Goal: Task Accomplishment & Management: Manage account settings

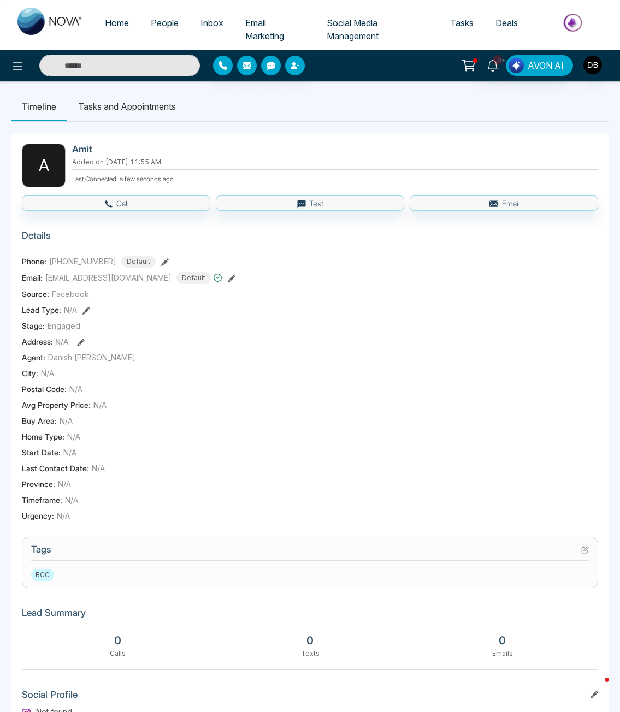
click at [58, 21] on img at bounding box center [50, 21] width 66 height 27
select select "*"
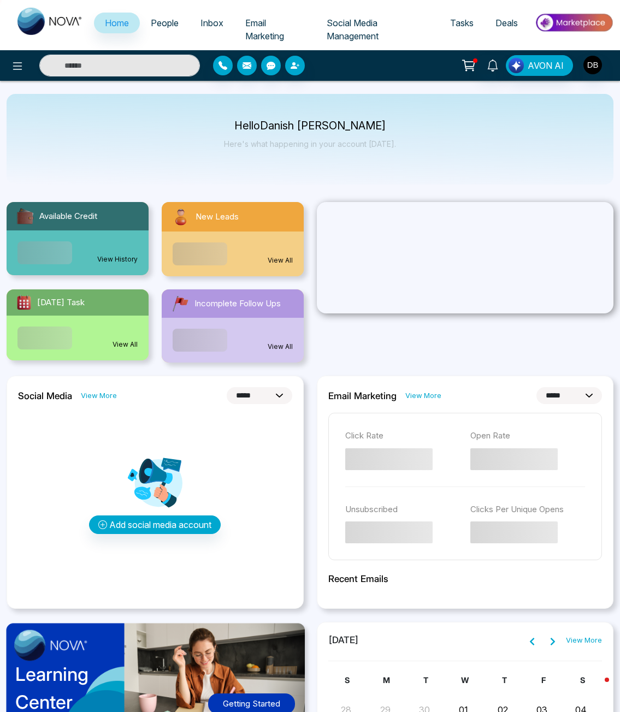
click at [264, 274] on div "View All" at bounding box center [233, 253] width 142 height 45
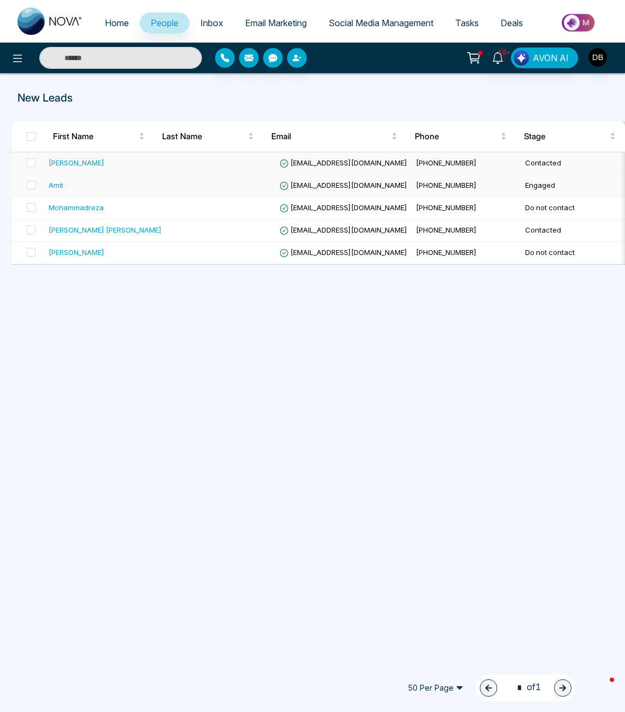
click at [166, 174] on td at bounding box center [220, 163] width 109 height 22
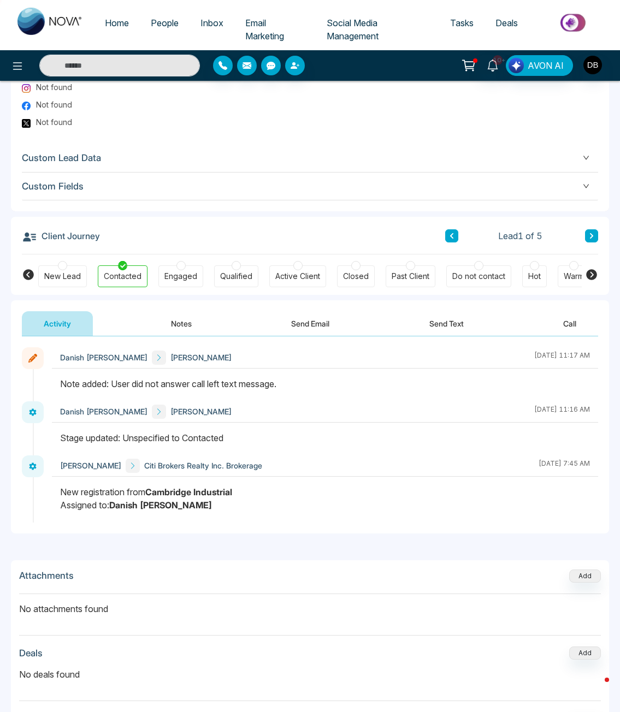
scroll to position [728, 0]
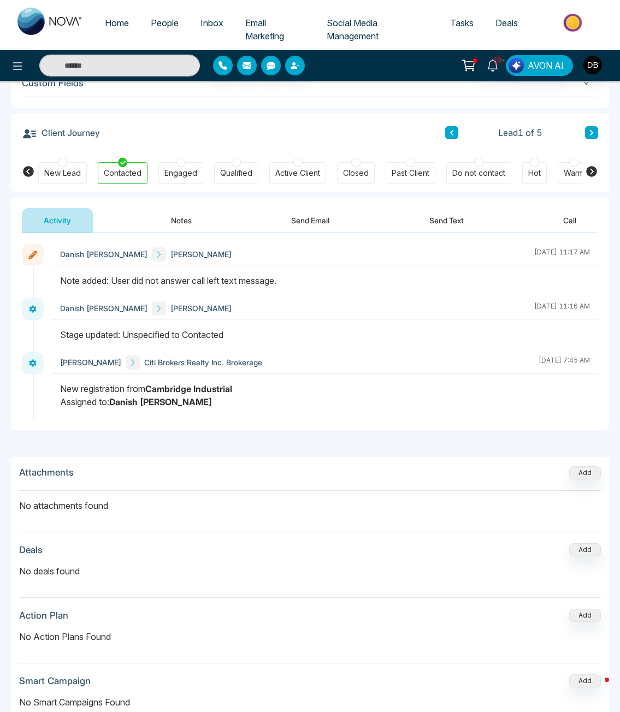
click at [165, 214] on button "Notes" at bounding box center [181, 220] width 64 height 25
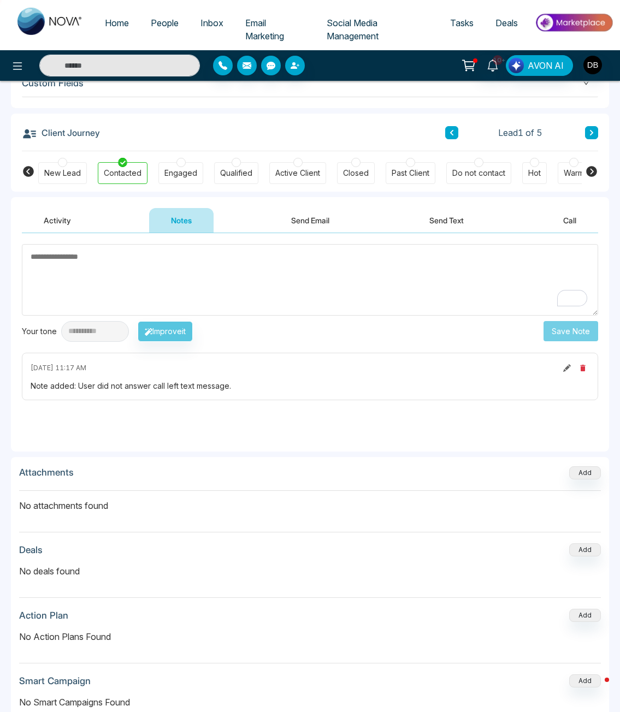
click at [243, 299] on textarea "To enrich screen reader interactions, please activate Accessibility in Grammarl…" at bounding box center [310, 280] width 576 height 72
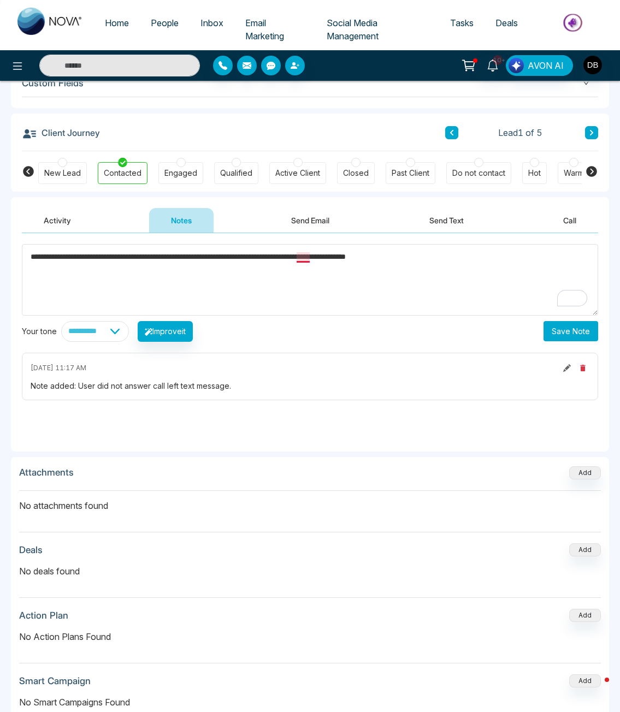
click at [305, 259] on textarea "**********" at bounding box center [310, 280] width 576 height 72
click at [462, 258] on textarea "**********" at bounding box center [310, 280] width 576 height 72
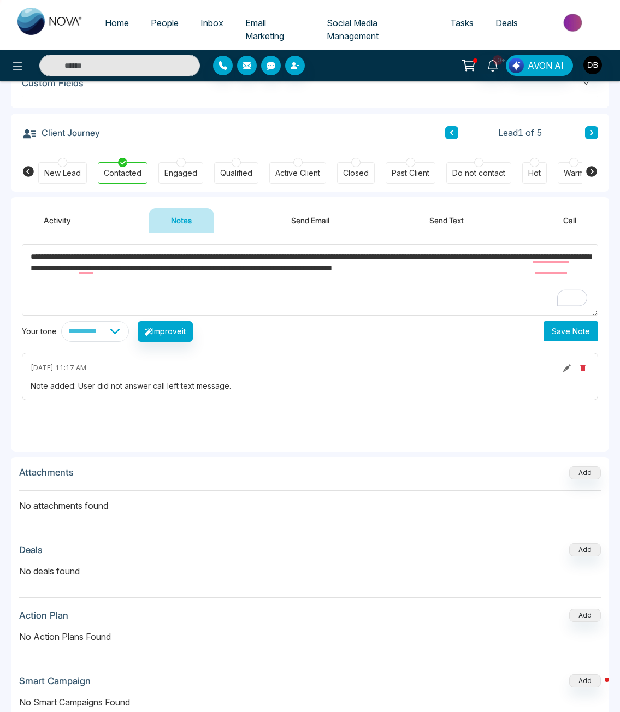
type textarea "**********"
click at [583, 326] on button "Save Note" at bounding box center [570, 331] width 55 height 20
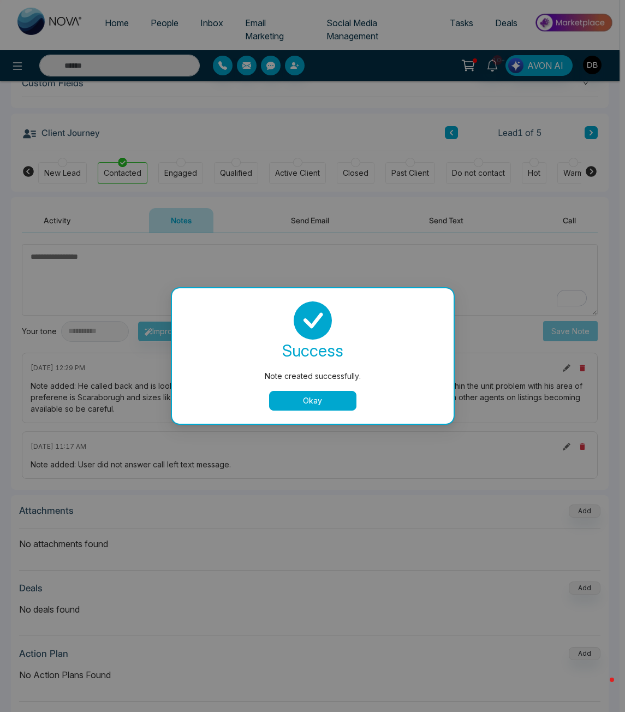
click at [342, 401] on button "Okay" at bounding box center [312, 401] width 87 height 20
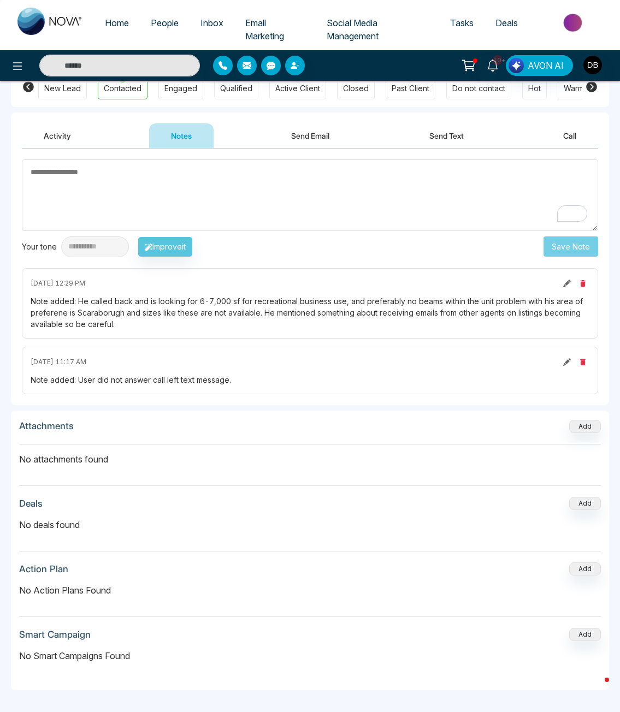
scroll to position [363, 0]
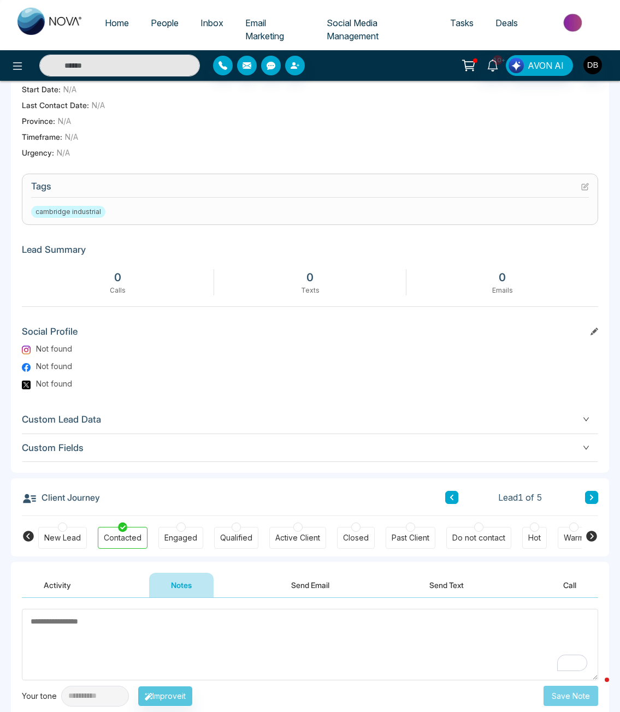
click at [192, 206] on div "cambridge industrial" at bounding box center [309, 212] width 557 height 12
click at [581, 187] on icon at bounding box center [584, 187] width 6 height 6
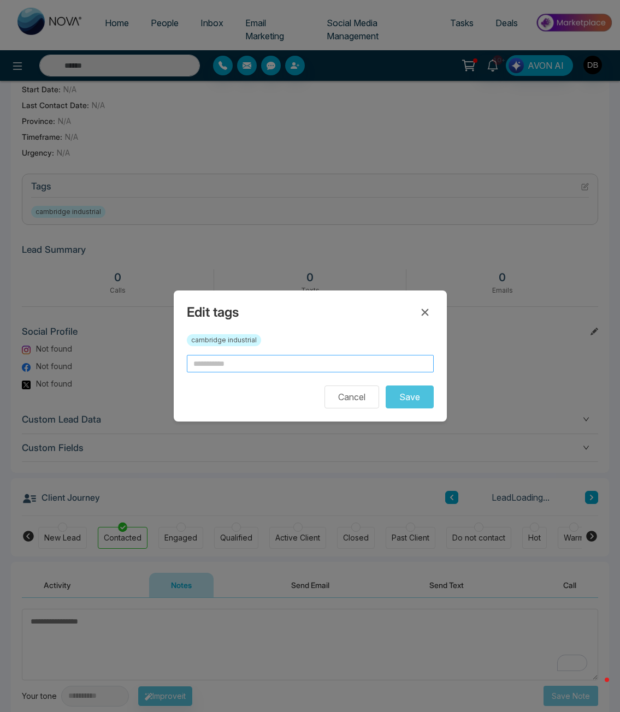
click at [250, 367] on input "text" at bounding box center [310, 363] width 247 height 17
type input "*"
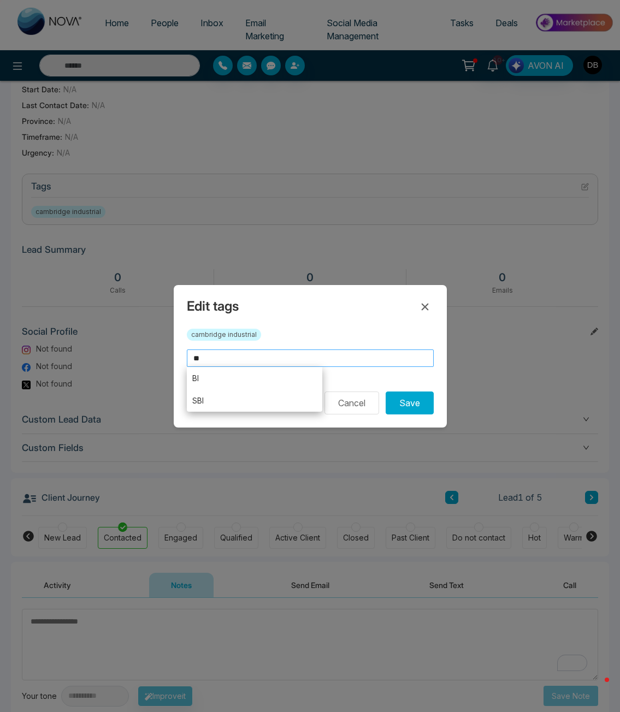
type input "*"
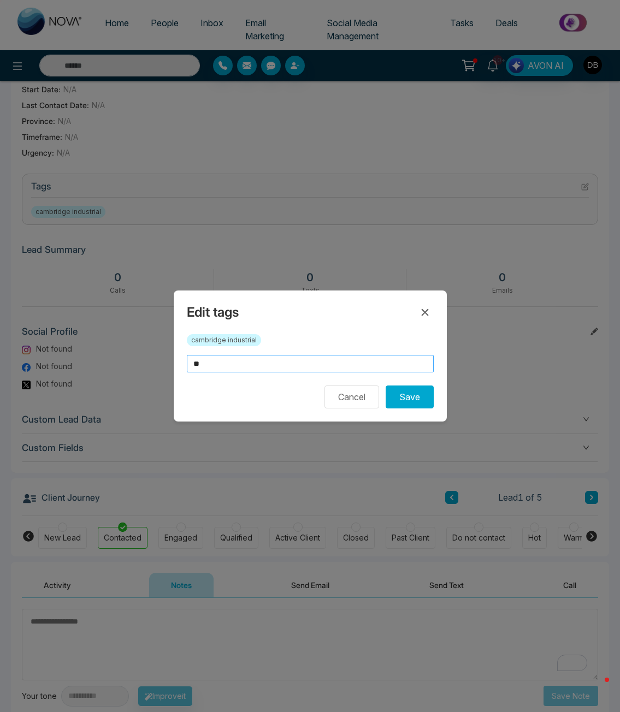
type input "**"
click at [282, 345] on div "cambridge industrial" at bounding box center [310, 344] width 247 height 21
click at [373, 403] on button "Cancel" at bounding box center [351, 396] width 55 height 23
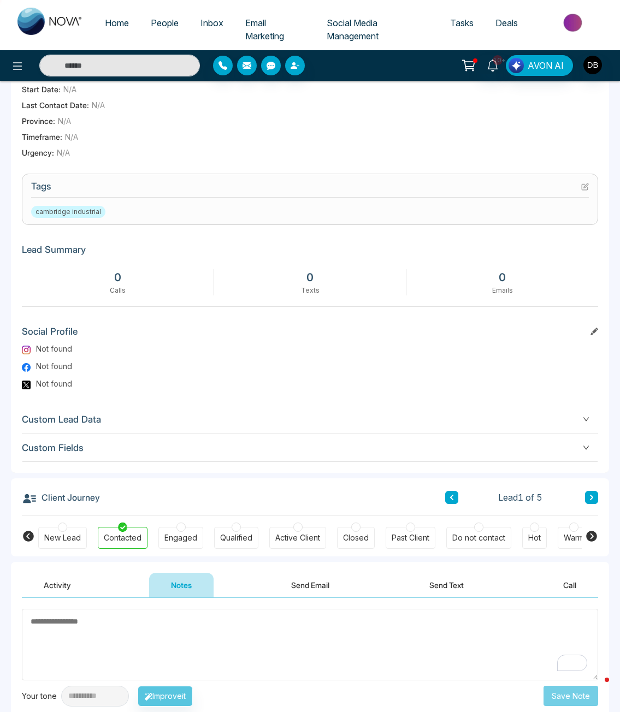
click at [184, 197] on h3 "Tags" at bounding box center [309, 189] width 557 height 17
click at [573, 189] on h3 "Tags" at bounding box center [309, 189] width 557 height 17
click at [581, 185] on icon at bounding box center [584, 187] width 6 height 6
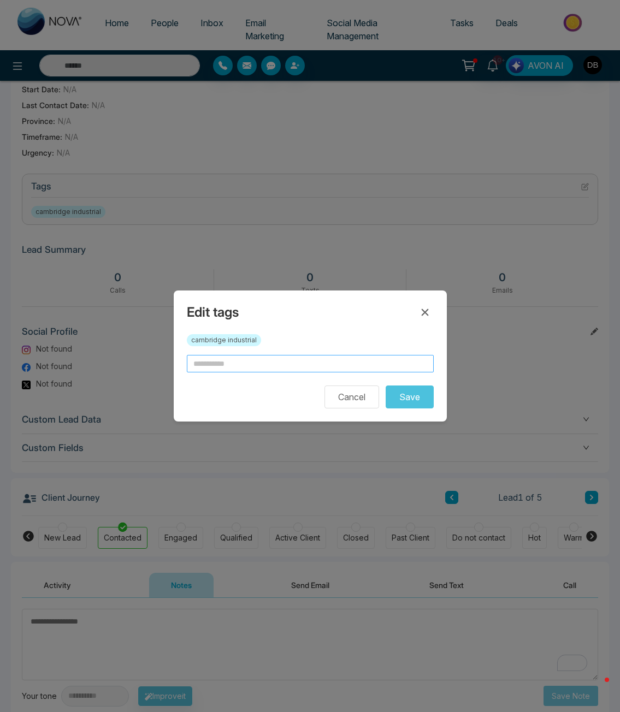
click at [251, 366] on input "text" at bounding box center [310, 363] width 247 height 17
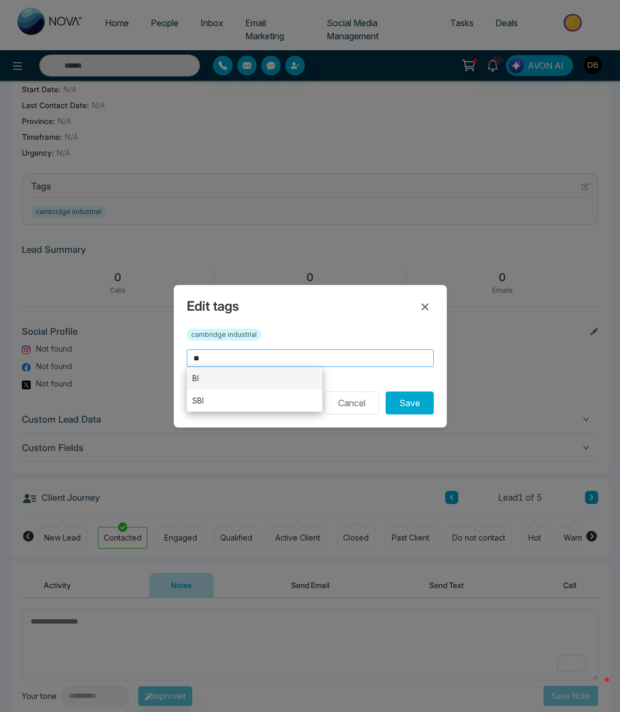
type input "**"
click at [248, 371] on li "BI" at bounding box center [255, 378] width 136 height 22
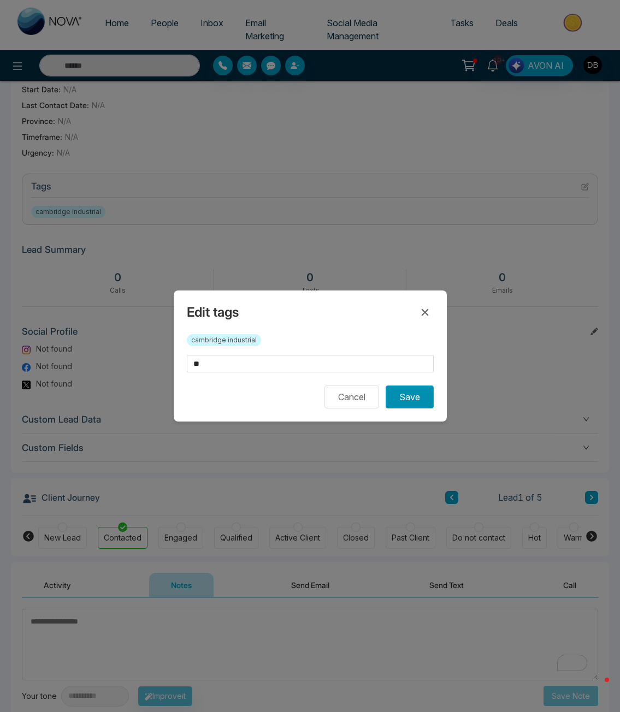
click at [421, 398] on button "Save" at bounding box center [409, 396] width 48 height 23
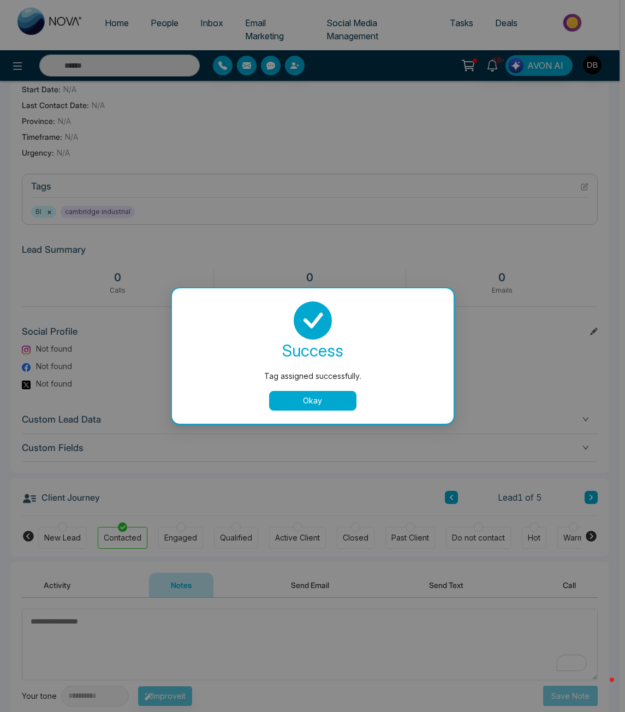
click at [332, 398] on button "Okay" at bounding box center [312, 401] width 87 height 20
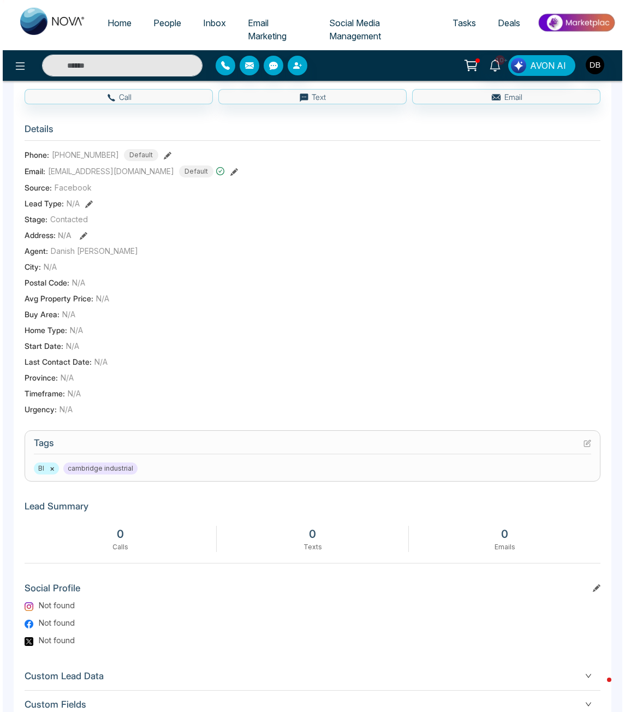
scroll to position [0, 0]
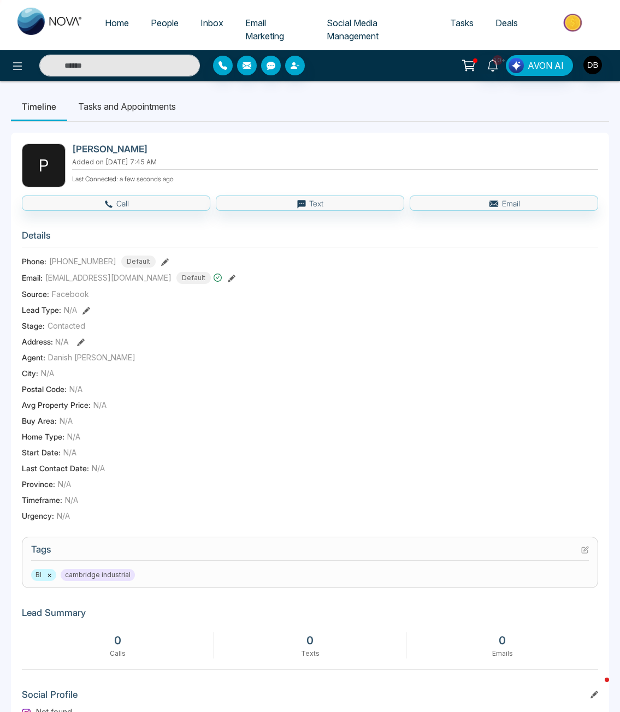
click at [154, 22] on span "People" at bounding box center [165, 22] width 28 height 11
